Goal: Task Accomplishment & Management: Manage account settings

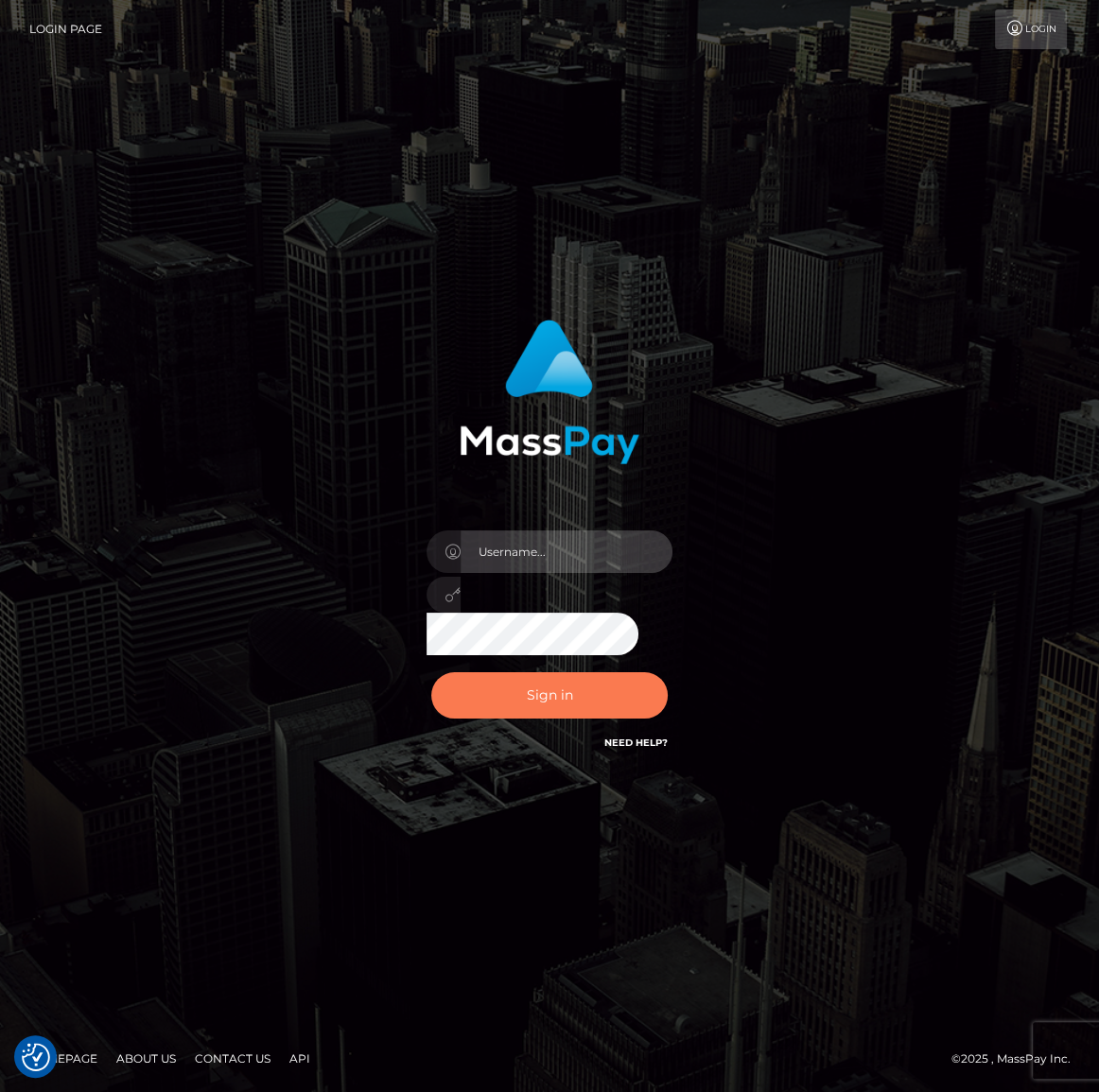
type input "Maria.spree"
click at [587, 695] on button "Sign in" at bounding box center [549, 695] width 236 height 46
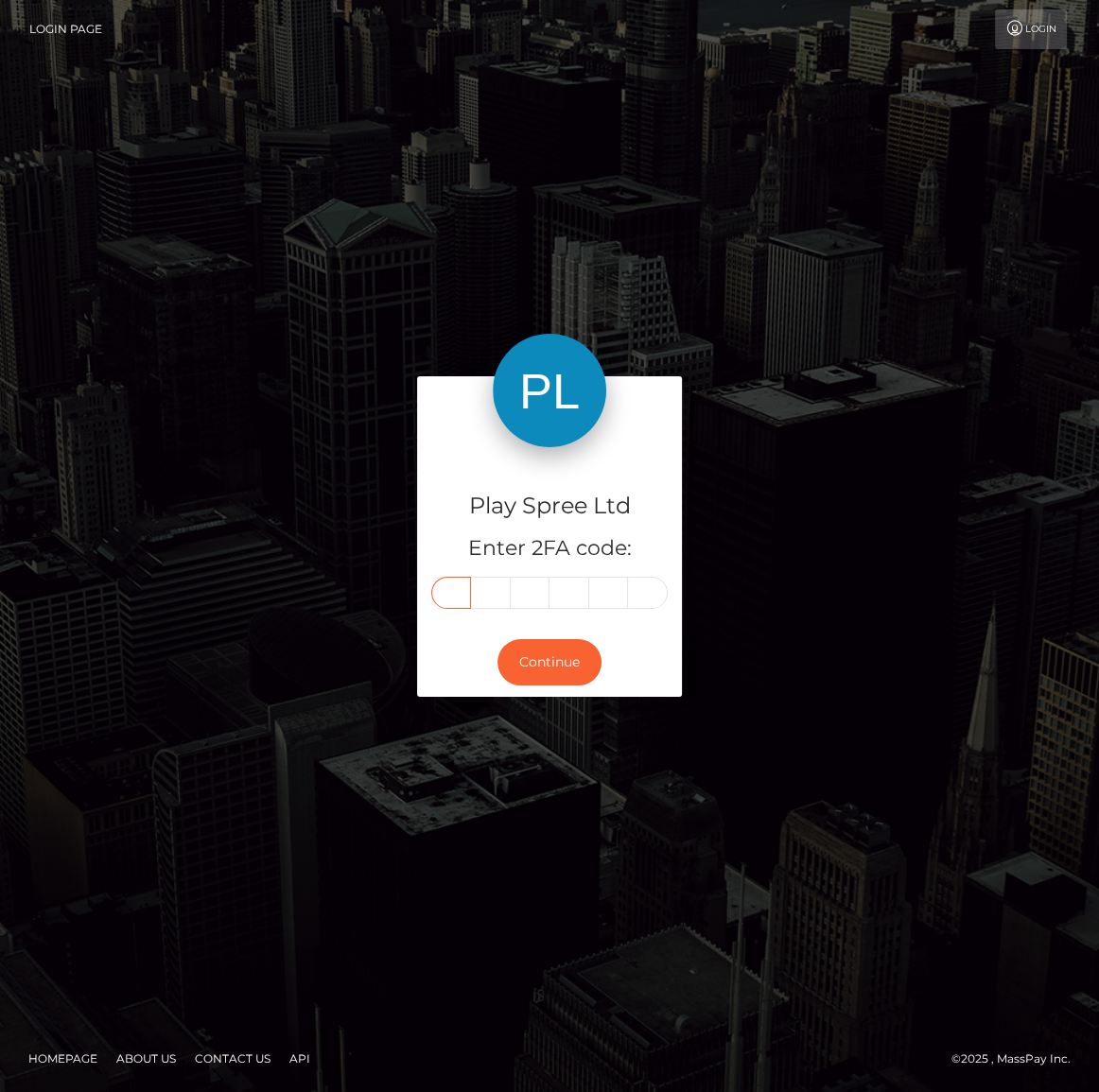
click at [455, 599] on input "text" at bounding box center [450, 592] width 40 height 32
type input "3"
type input "4"
type input "2"
type input "9"
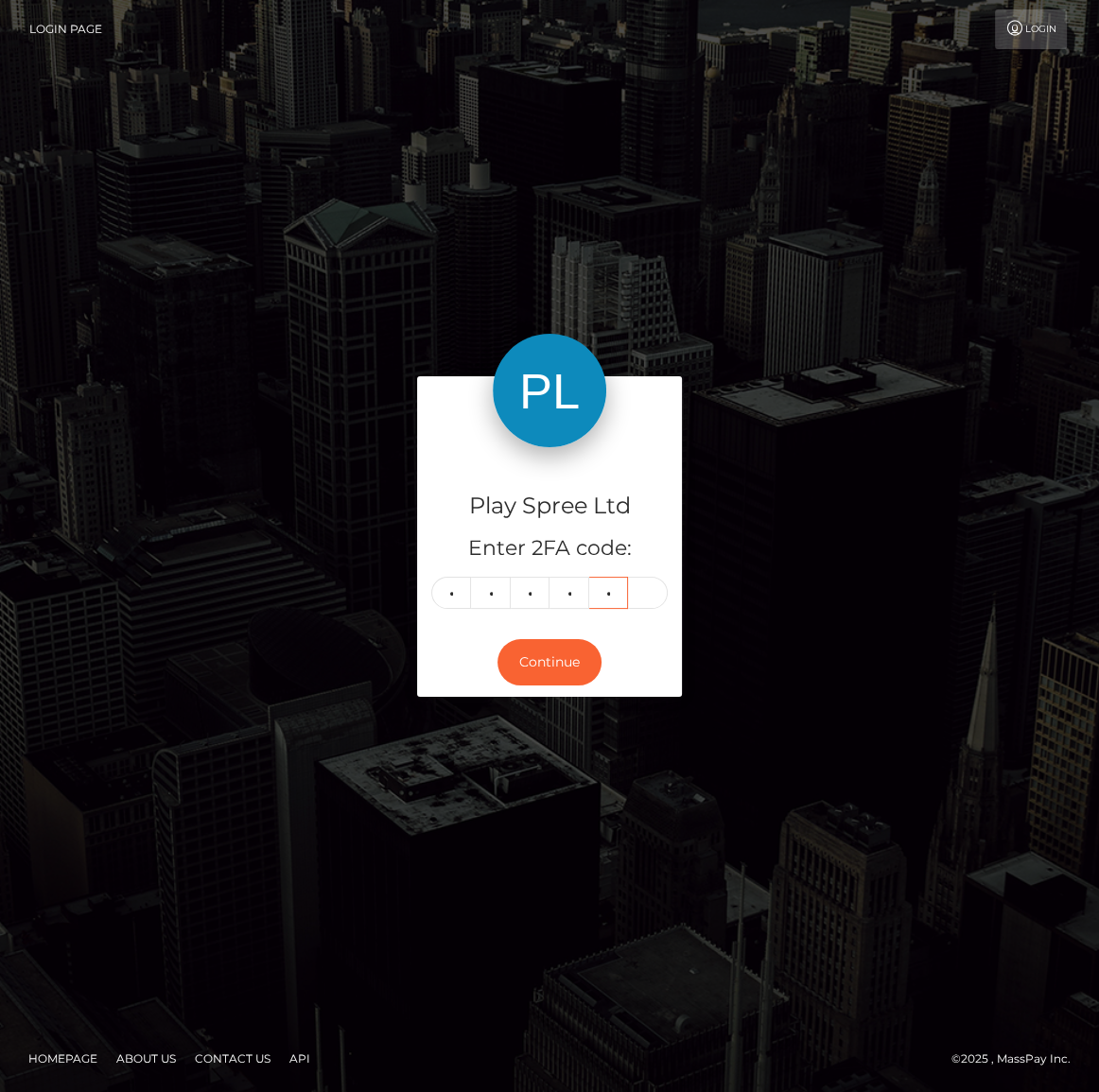
type input "9"
type input "3"
click at [523, 634] on div "Continue" at bounding box center [550, 662] width 265 height 69
drag, startPoint x: 530, startPoint y: 664, endPoint x: 537, endPoint y: 612, distance: 52.5
click at [531, 664] on button "Continue" at bounding box center [550, 662] width 104 height 46
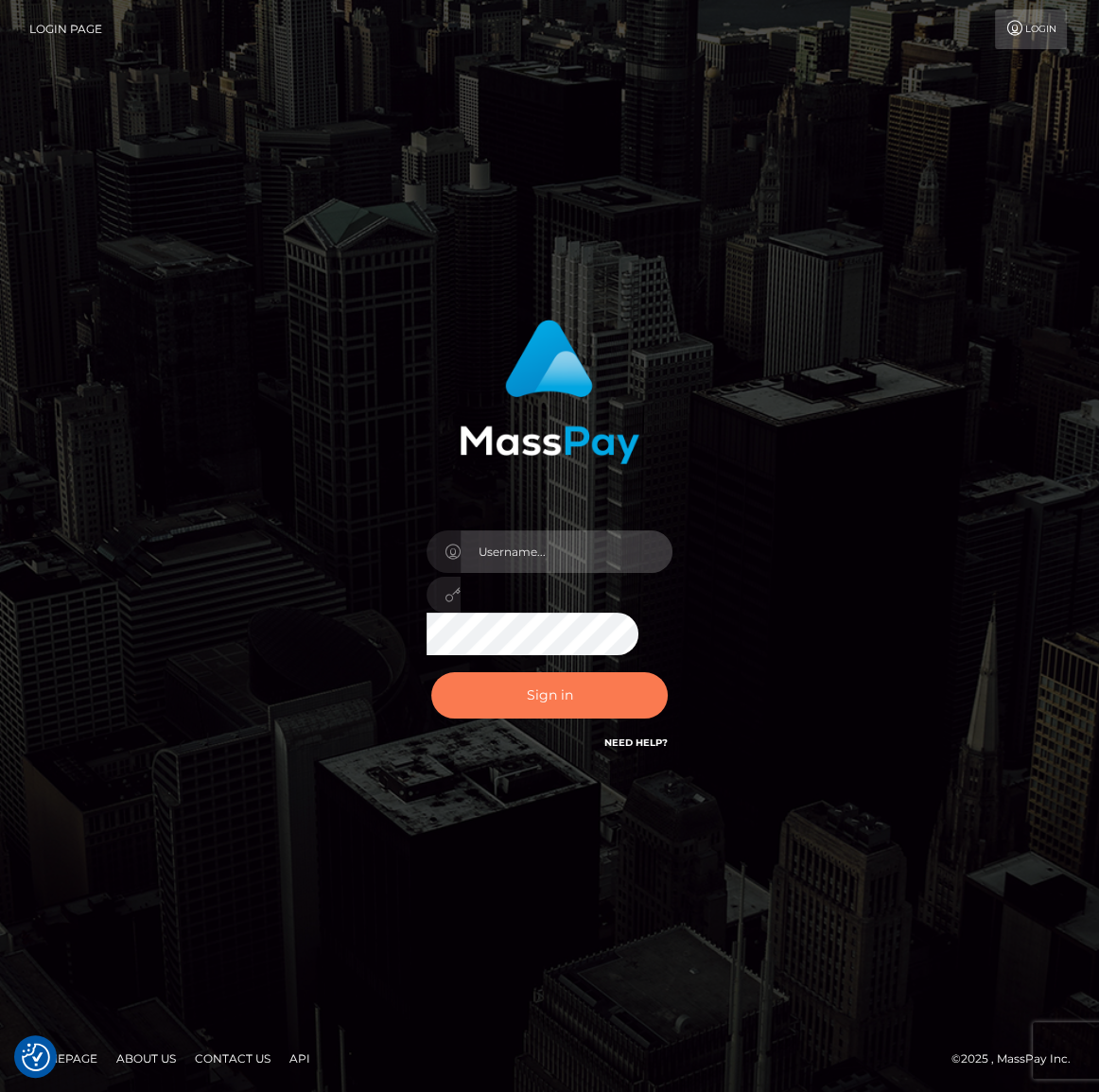
type input "Maria.spree"
click at [599, 681] on button "Sign in" at bounding box center [549, 695] width 236 height 46
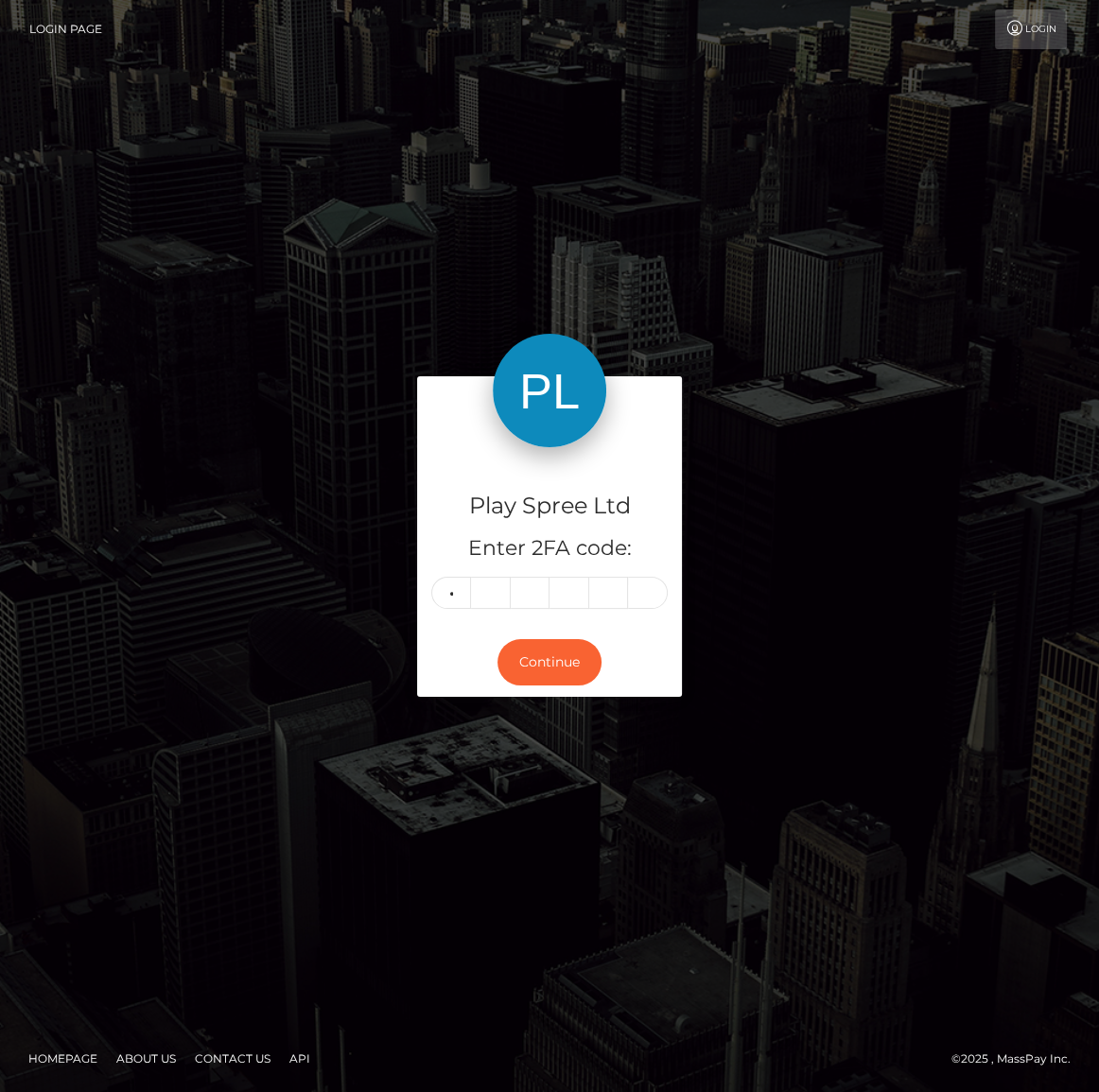
type input "4"
type input "3"
type input "9"
type input "2"
type input "4"
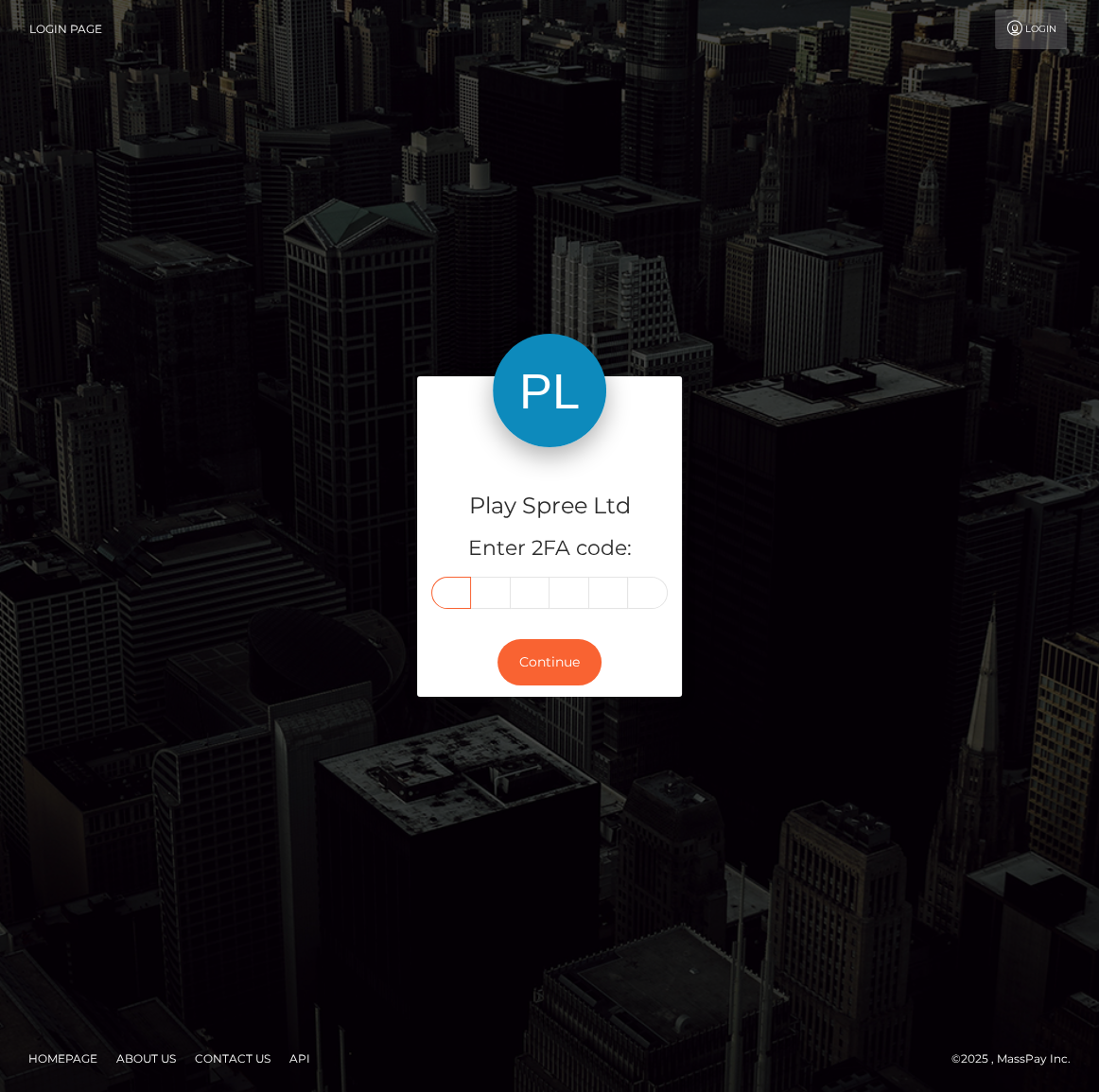
type input "4"
type input "3"
type input "4"
type input "0"
type input "6"
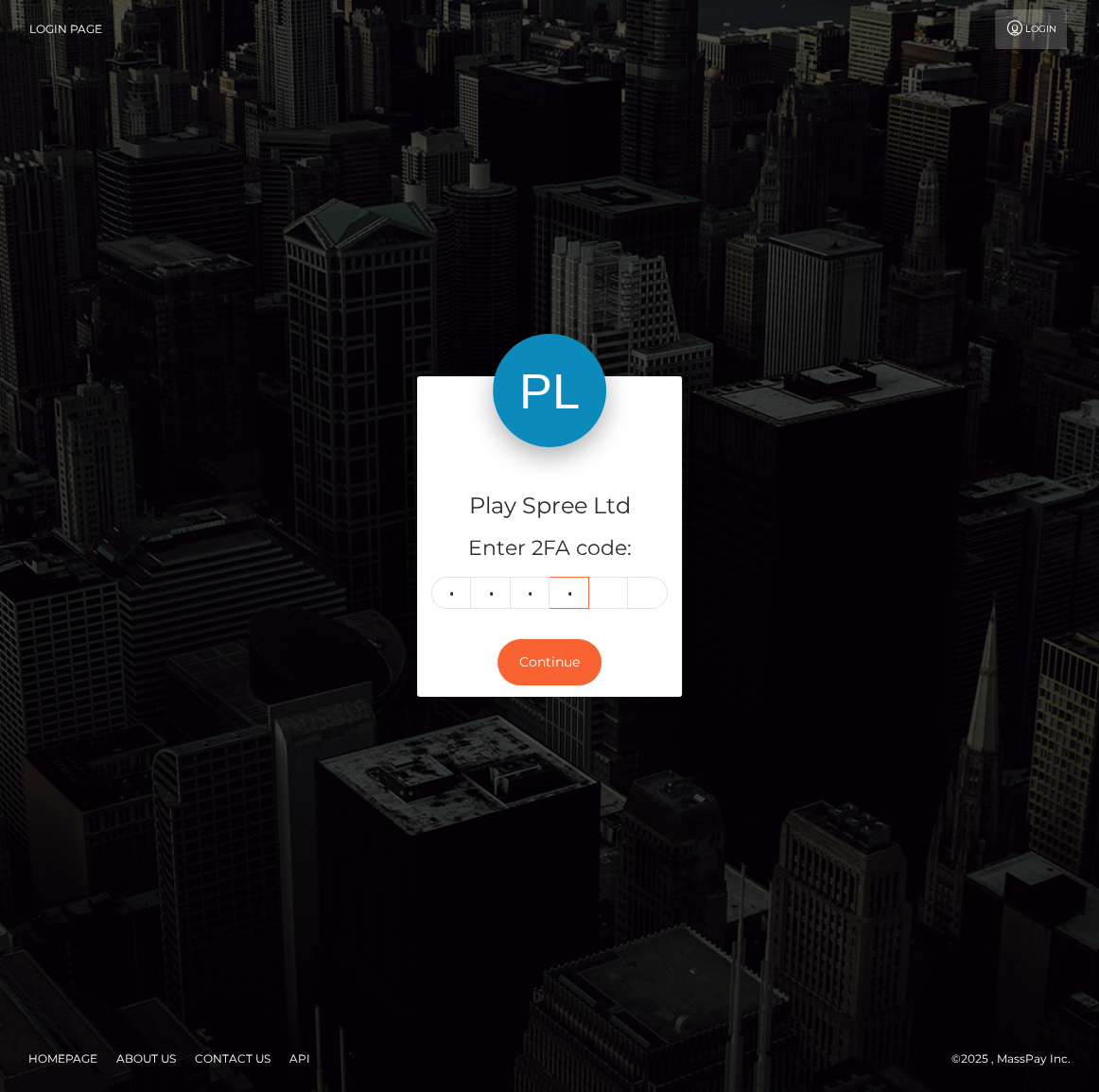
type input "7"
type input "1"
type input "6"
